Goal: Transaction & Acquisition: Purchase product/service

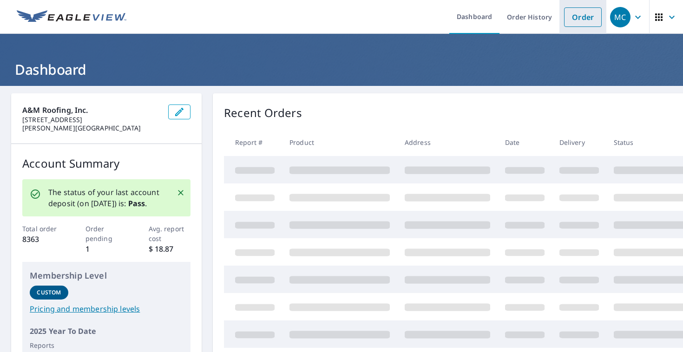
click at [587, 15] on link "Order" at bounding box center [583, 17] width 38 height 20
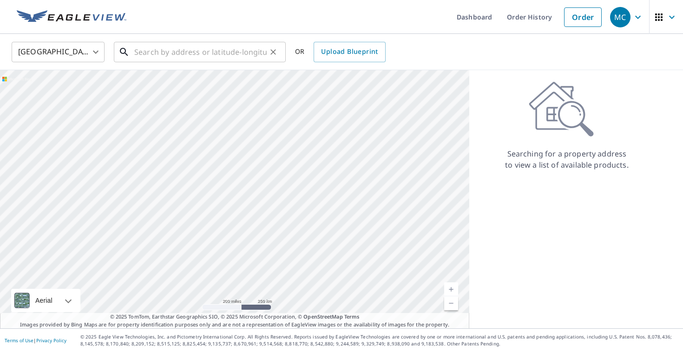
click at [223, 52] on input "text" at bounding box center [200, 52] width 132 height 26
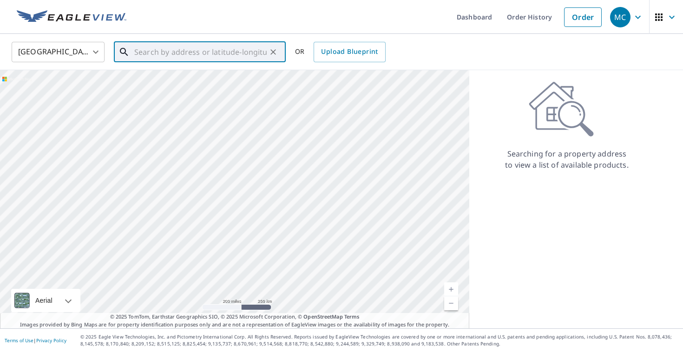
paste input "[STREET_ADDRESS]"
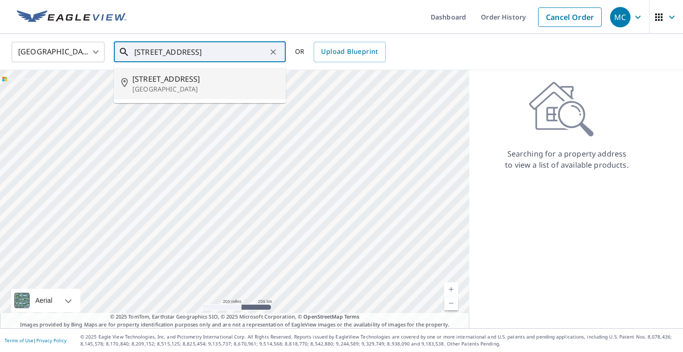
click at [211, 90] on p "[GEOGRAPHIC_DATA]" at bounding box center [205, 89] width 146 height 9
type input "[STREET_ADDRESS]"
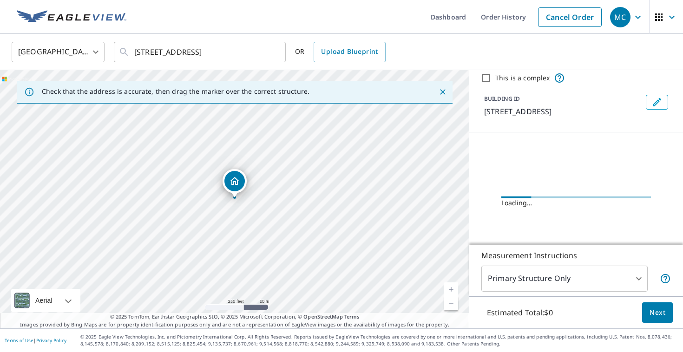
scroll to position [45, 0]
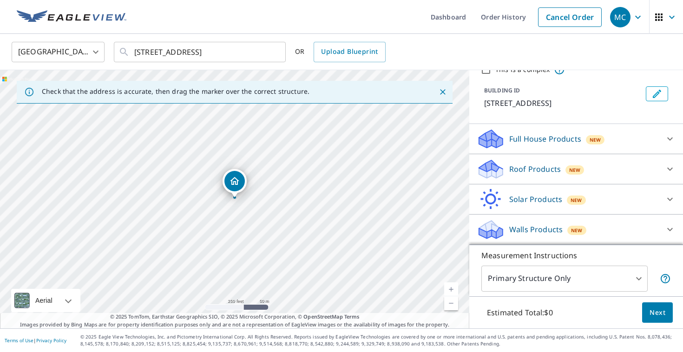
click at [525, 170] on p "Roof Products" at bounding box center [535, 169] width 52 height 11
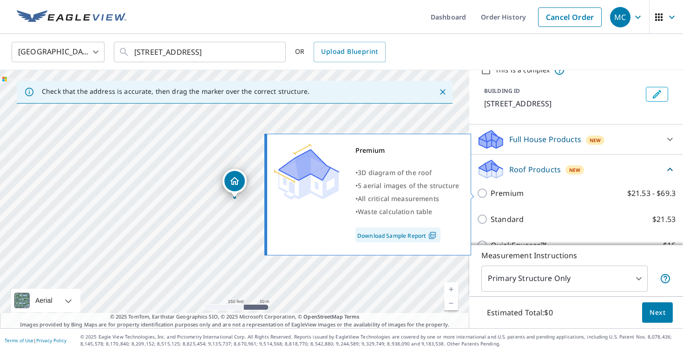
click at [518, 198] on p "Premium" at bounding box center [507, 193] width 33 height 11
click at [491, 198] on input "Premium $21.53 - $69.3" at bounding box center [484, 193] width 14 height 11
checkbox input "true"
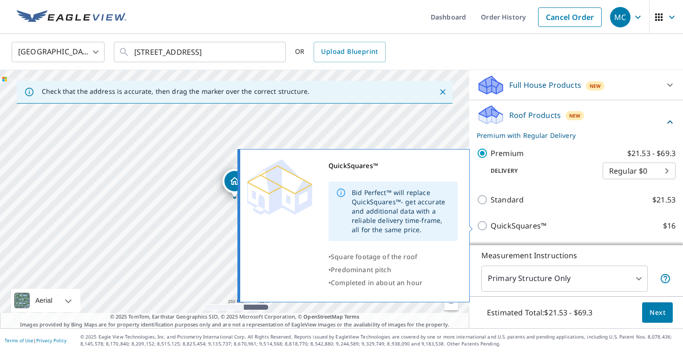
scroll to position [0, 0]
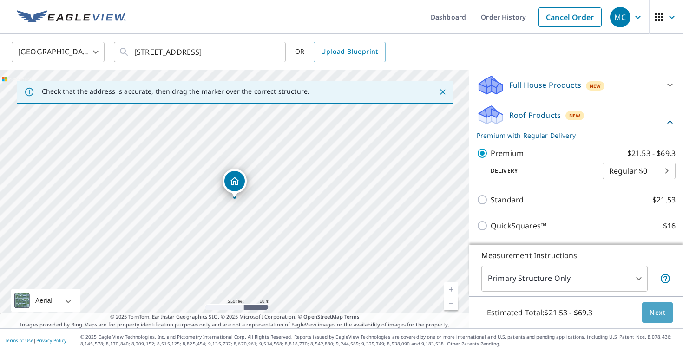
click at [654, 310] on span "Next" at bounding box center [657, 313] width 16 height 12
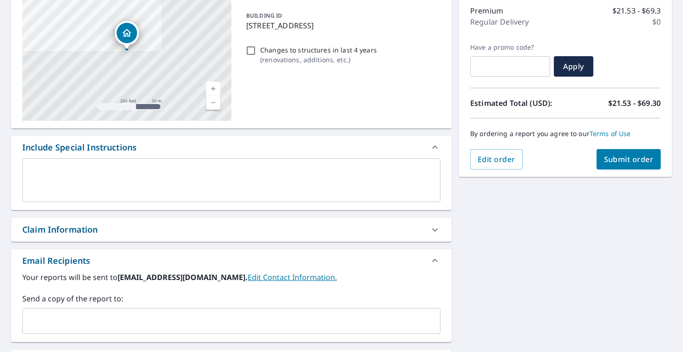
scroll to position [245, 0]
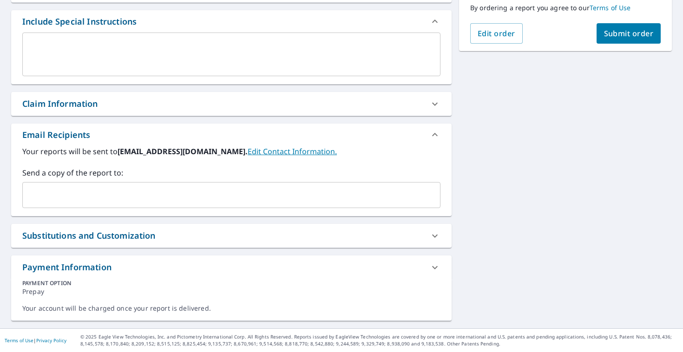
click at [175, 215] on div "Your reports will be sent to [EMAIL_ADDRESS][DOMAIN_NAME]. Edit Contact Informa…" at bounding box center [231, 181] width 440 height 70
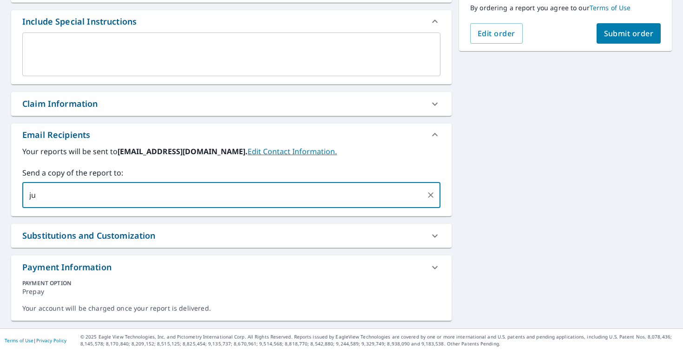
type input "j"
type input "[EMAIL_ADDRESS][DOMAIN_NAME]"
click at [497, 184] on div "[STREET_ADDRESS] Aerial Road A standard road map Aerial A detailed look from ab…" at bounding box center [341, 85] width 683 height 488
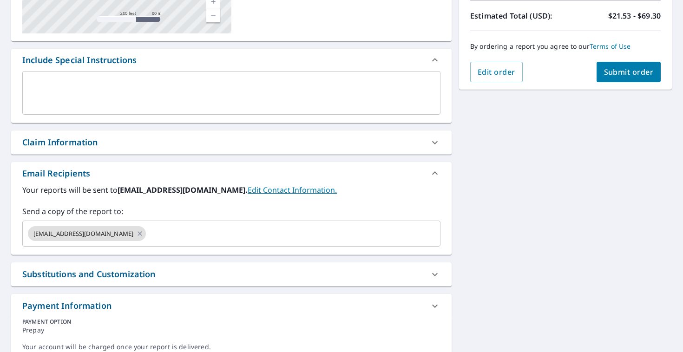
scroll to position [199, 0]
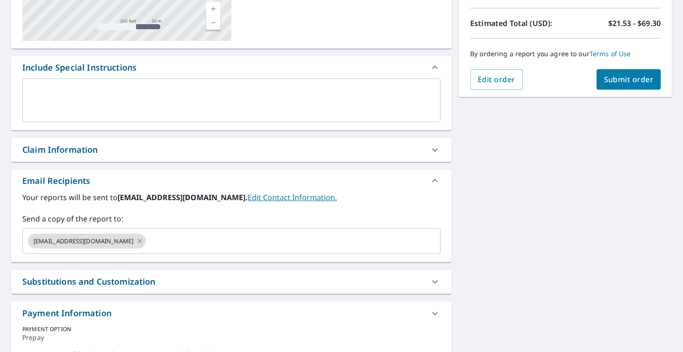
click at [621, 80] on span "Submit order" at bounding box center [629, 79] width 50 height 10
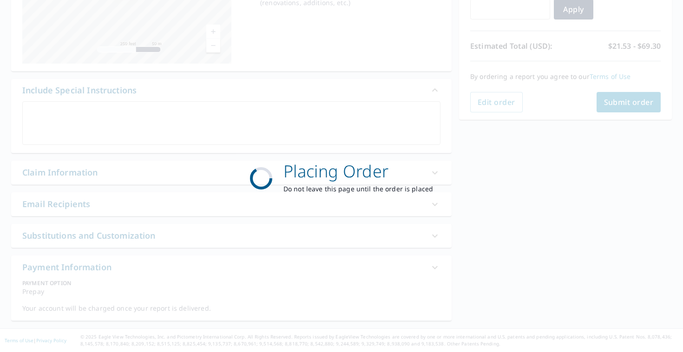
checkbox input "true"
